Goal: Information Seeking & Learning: Understand process/instructions

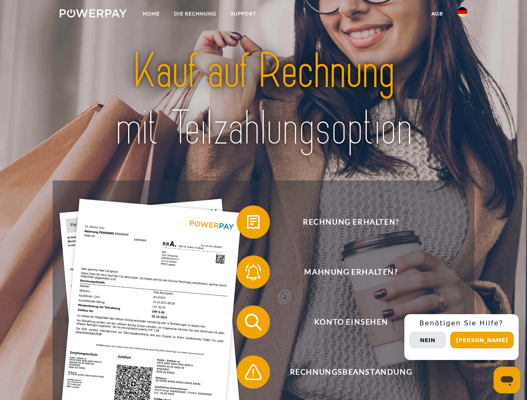
click at [93, 15] on img at bounding box center [93, 13] width 67 height 8
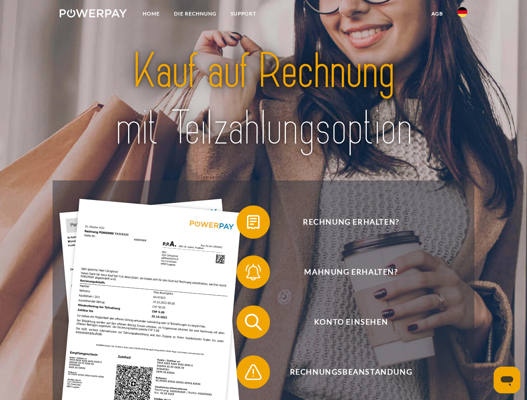
click at [462, 15] on img at bounding box center [462, 12] width 10 height 10
click at [437, 14] on link "agb" at bounding box center [437, 13] width 26 height 15
click at [247, 224] on span at bounding box center [241, 222] width 42 height 42
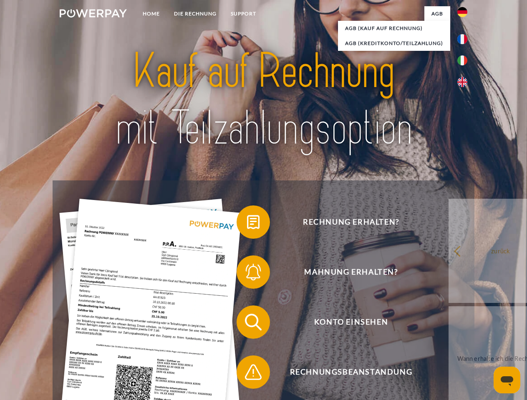
click at [247, 274] on span at bounding box center [241, 273] width 42 height 42
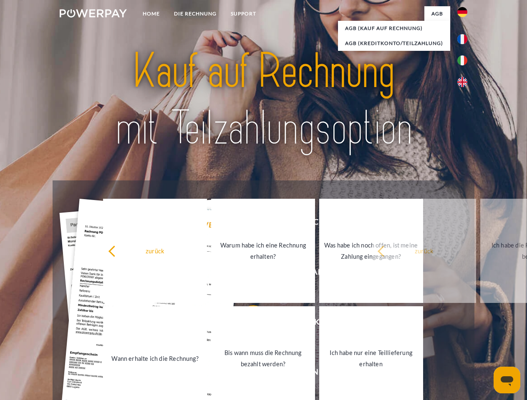
click at [247, 324] on link "Bis wann muss die Rechnung bezahlt werden?" at bounding box center [263, 359] width 104 height 104
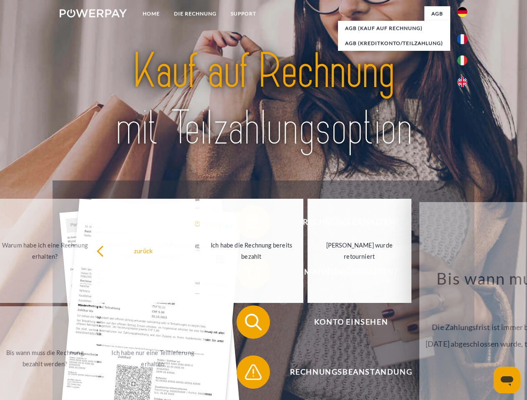
click at [247, 374] on div "Rechnung erhalten? Mahnung erhalten? Konto einsehen" at bounding box center [263, 348] width 421 height 334
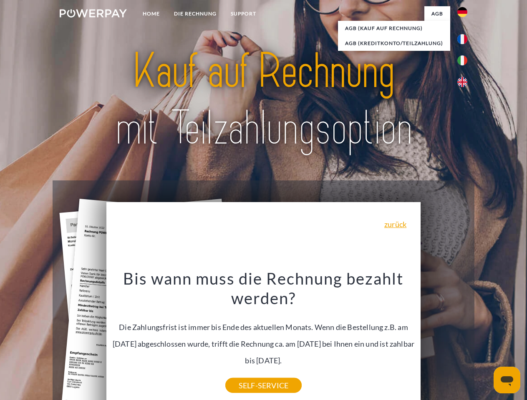
click at [464, 337] on div "Rechnung erhalten? Mahnung erhalten? Konto einsehen" at bounding box center [263, 348] width 421 height 334
click at [444, 339] on span "Konto einsehen" at bounding box center [351, 322] width 204 height 33
click at [485, 340] on header "Home DIE RECHNUNG SUPPORT" at bounding box center [263, 288] width 527 height 576
